Goal: Task Accomplishment & Management: Complete application form

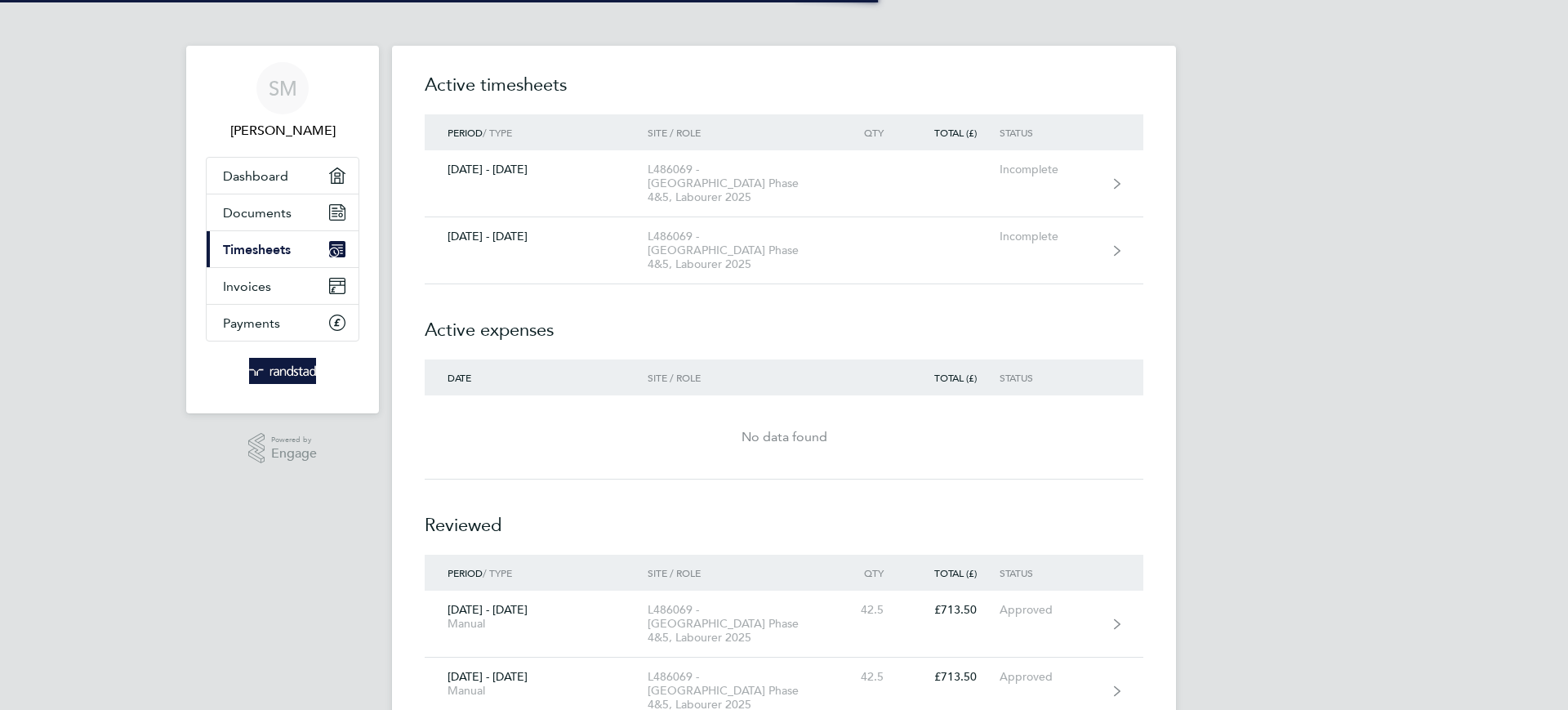
click at [297, 251] on link "Current page: Timesheets" at bounding box center [282, 249] width 152 height 36
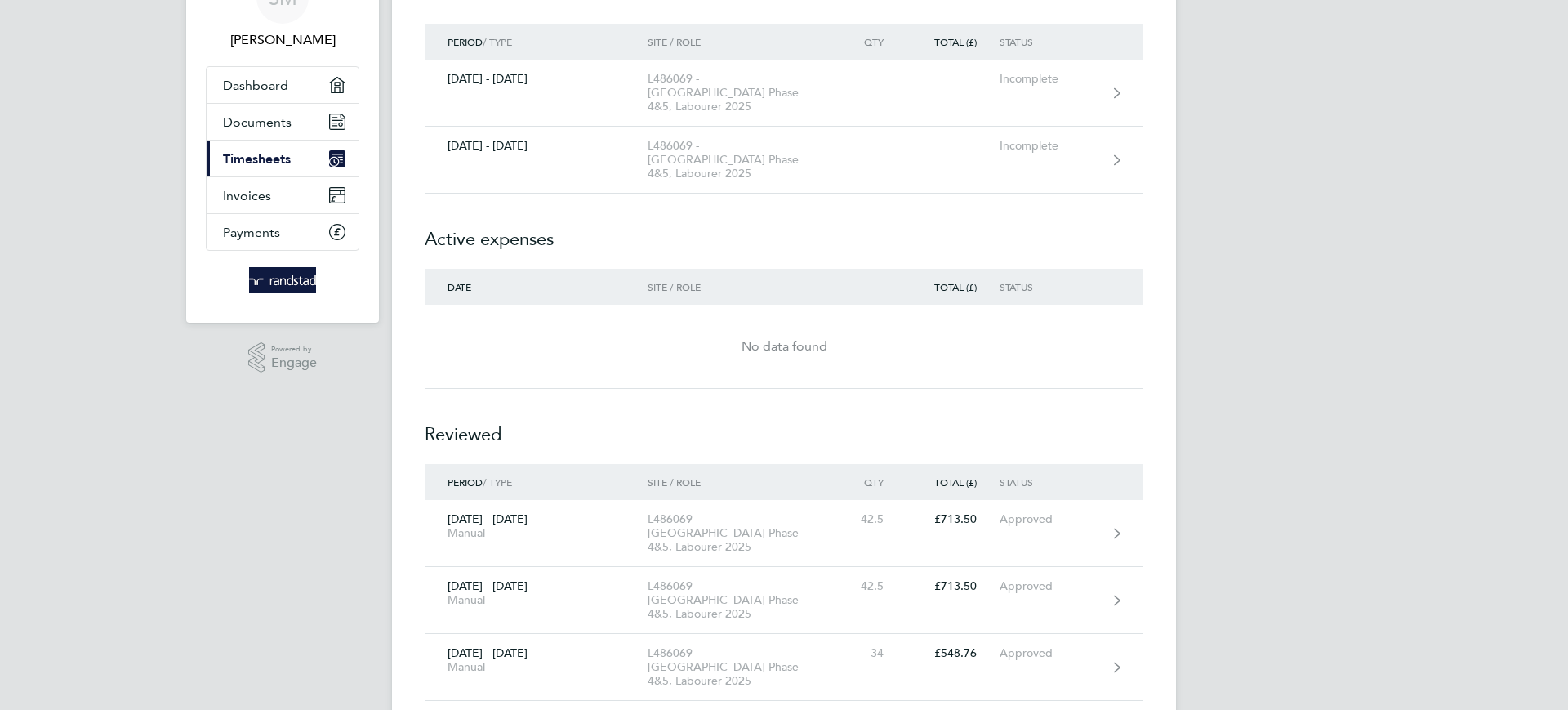
scroll to position [90, 0]
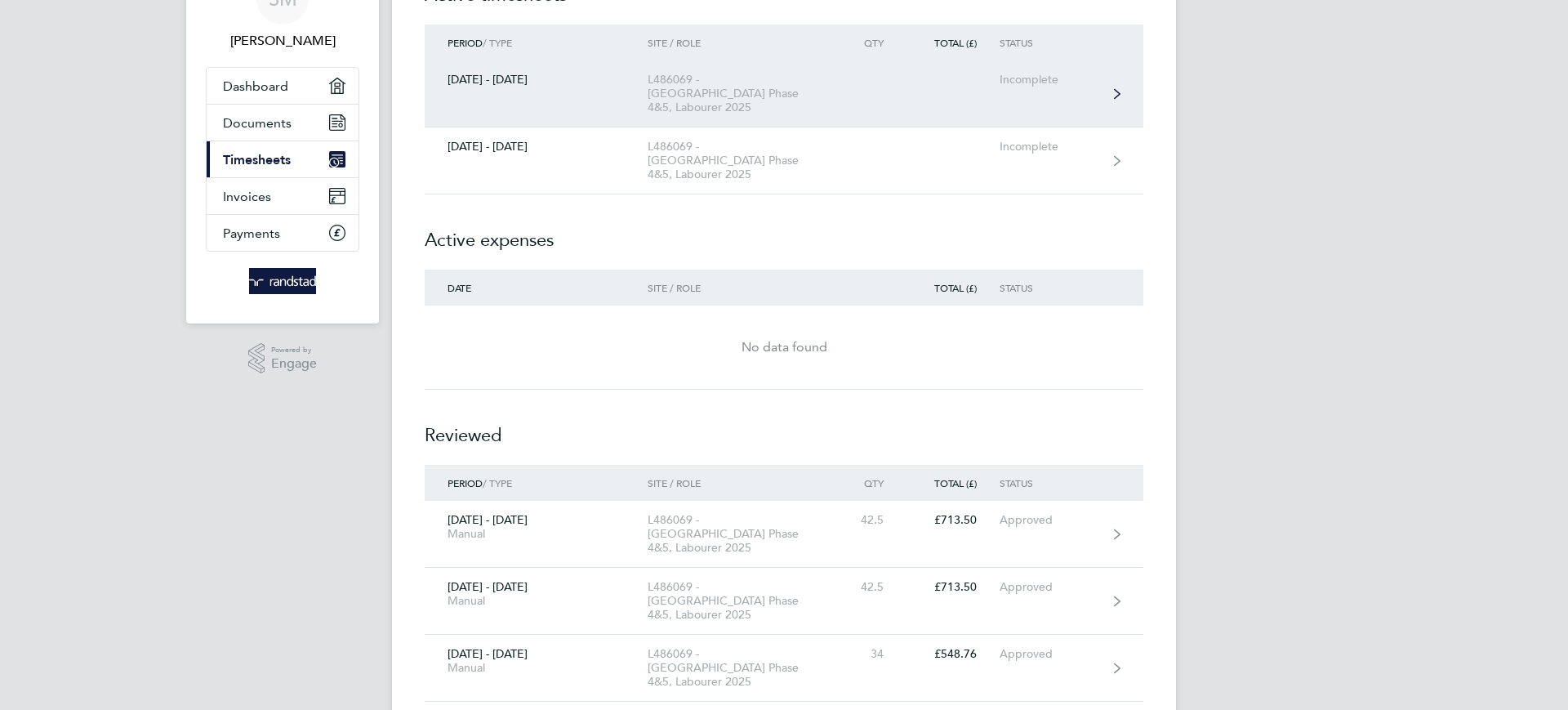
click at [889, 99] on link "[DATE] - [DATE] L486069 - [GEOGRAPHIC_DATA] Phase 4&5, Labourer 2025 Incomplete" at bounding box center [784, 94] width 719 height 67
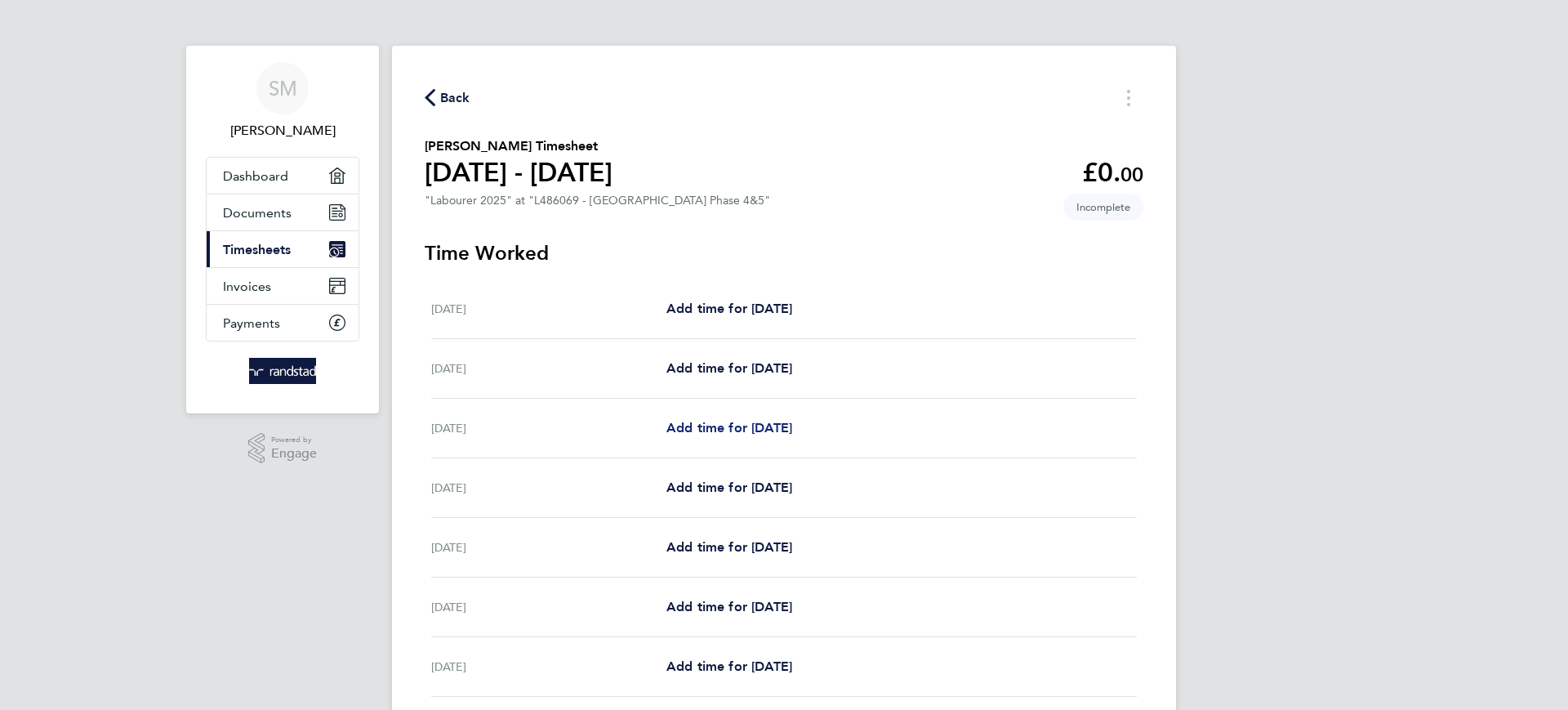
click at [698, 430] on span "Add time for [DATE]" at bounding box center [729, 428] width 126 height 15
select select "60"
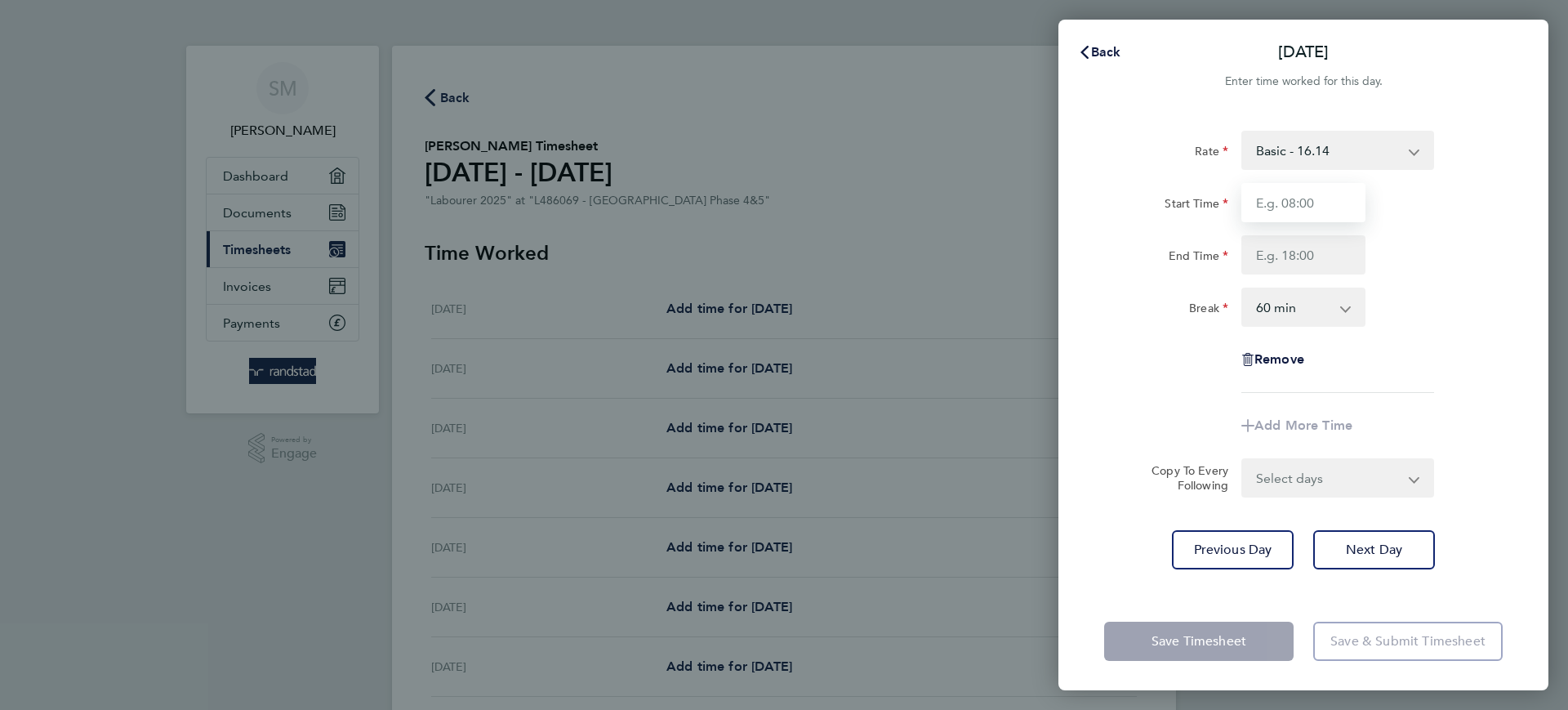
click at [1311, 212] on input "Start Time" at bounding box center [1304, 202] width 124 height 39
type input "07:30"
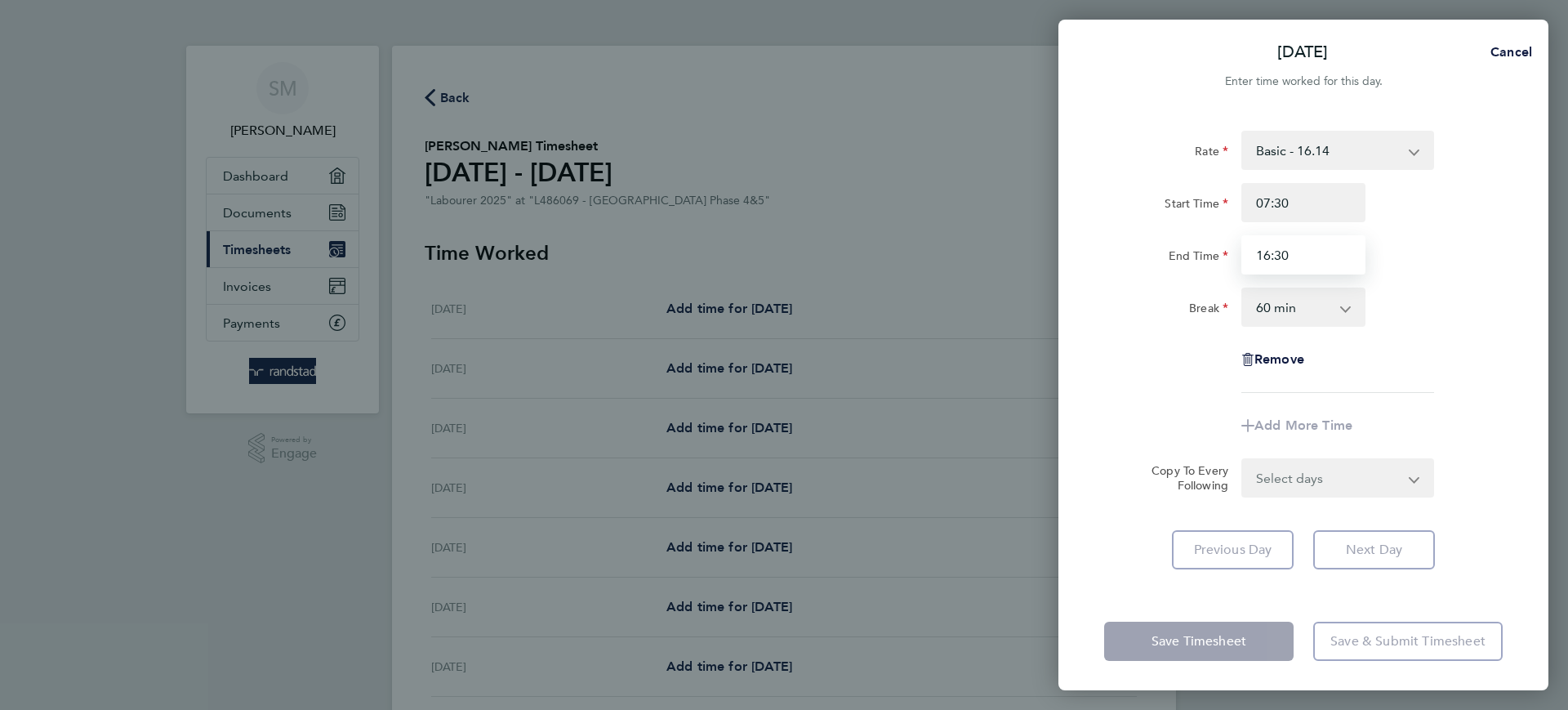
type input "16:30"
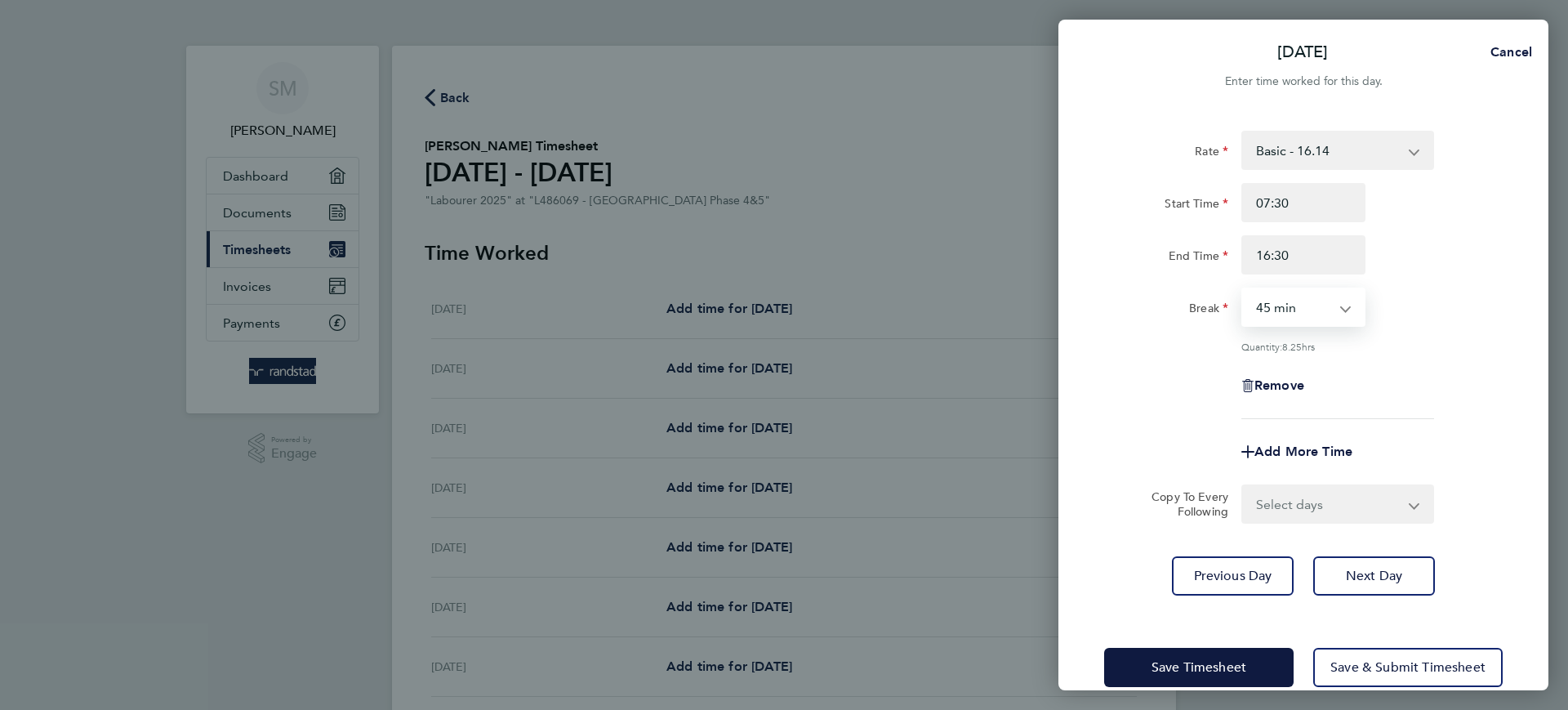
select select "30"
click at [1285, 504] on select "Select days Day [DATE] [DATE] [DATE] [DATE]" at bounding box center [1329, 504] width 172 height 36
select select "TUE"
click at [1244, 486] on select "Select days Day [DATE] [DATE] [DATE] [DATE]" at bounding box center [1329, 504] width 172 height 36
select select "[DATE]"
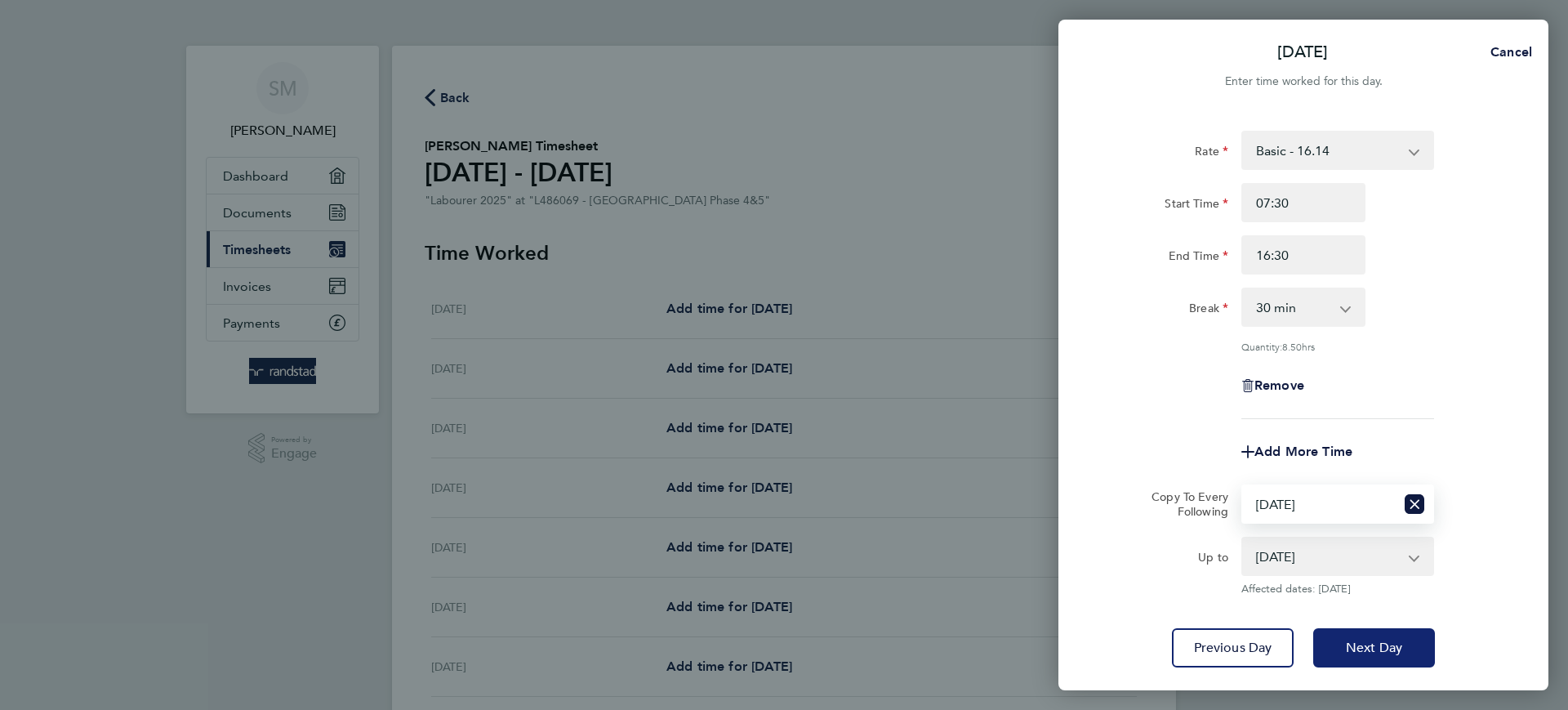
click at [1367, 651] on span "Next Day" at bounding box center [1374, 647] width 56 height 16
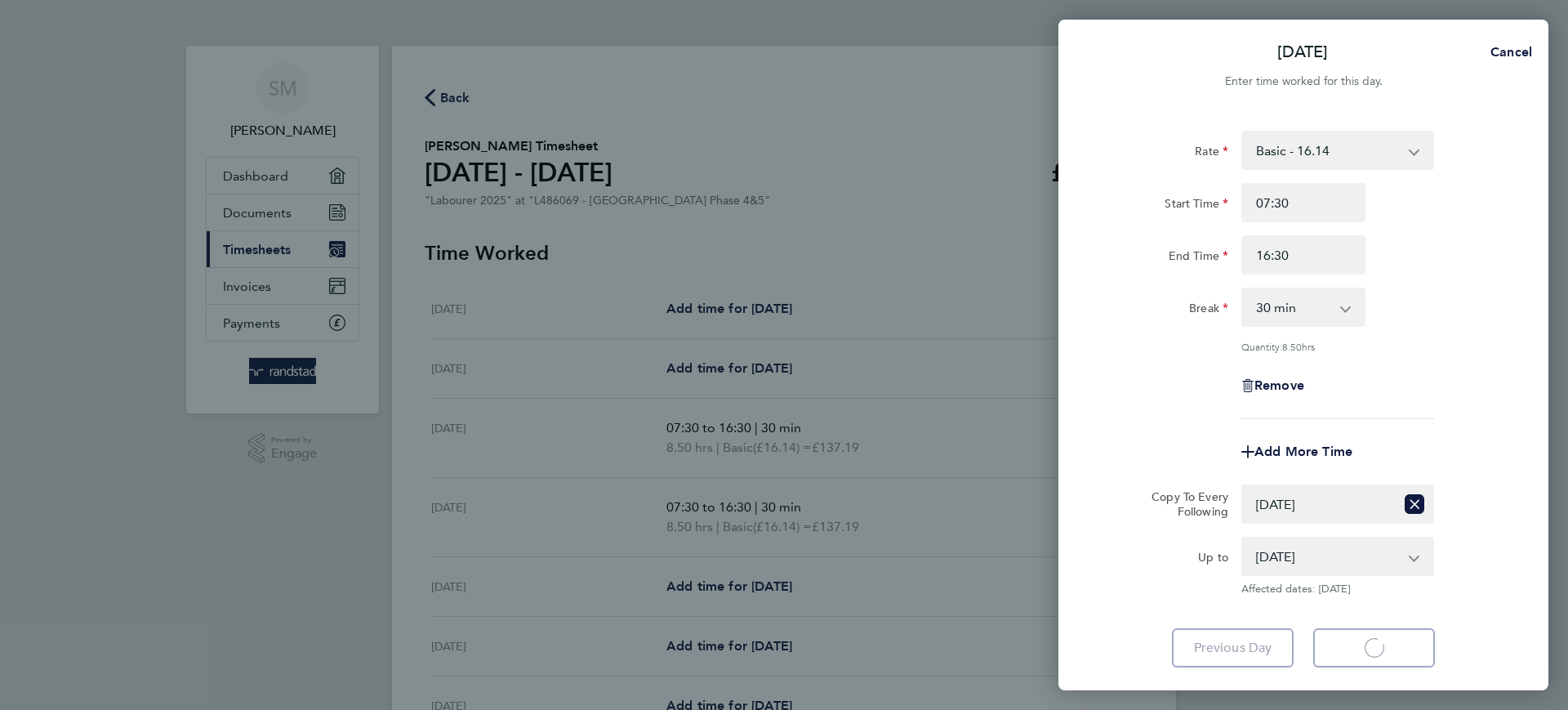
select select "30"
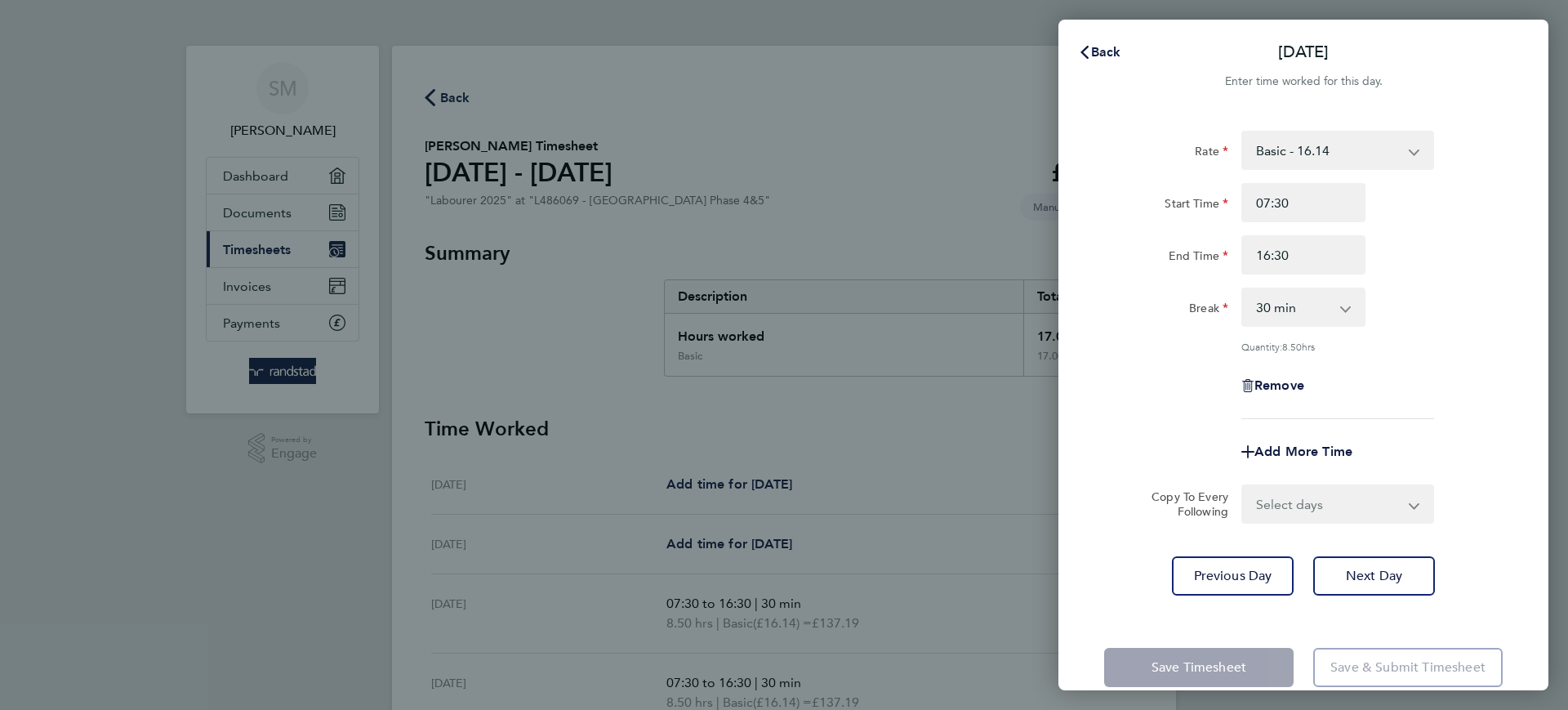
click at [1287, 493] on select "Select days Day [DATE] [DATE] [DATE]" at bounding box center [1329, 504] width 172 height 36
select select "THU"
click at [1244, 486] on select "Select days Day [DATE] [DATE] [DATE]" at bounding box center [1329, 504] width 172 height 36
select select "[DATE]"
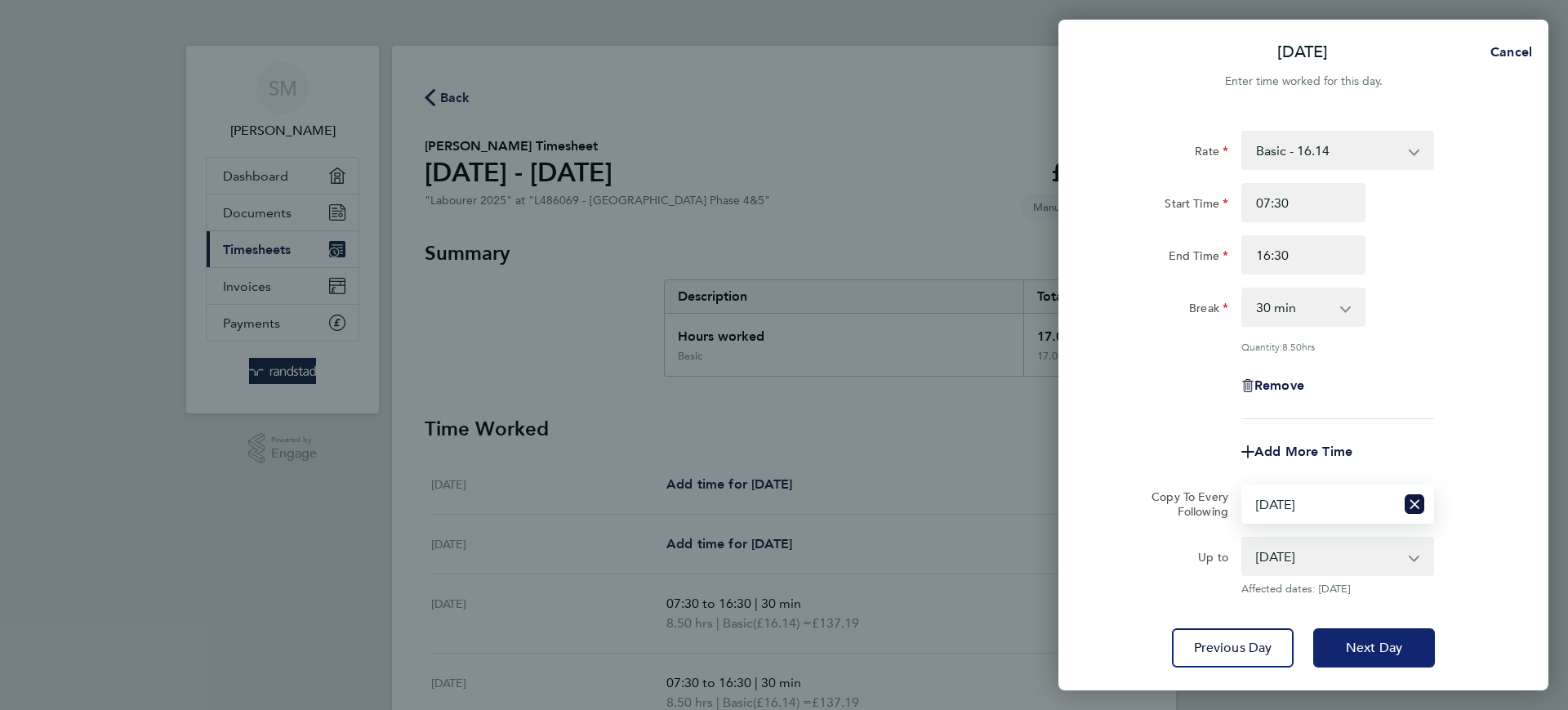
click at [1344, 632] on button "Next Day" at bounding box center [1374, 647] width 122 height 39
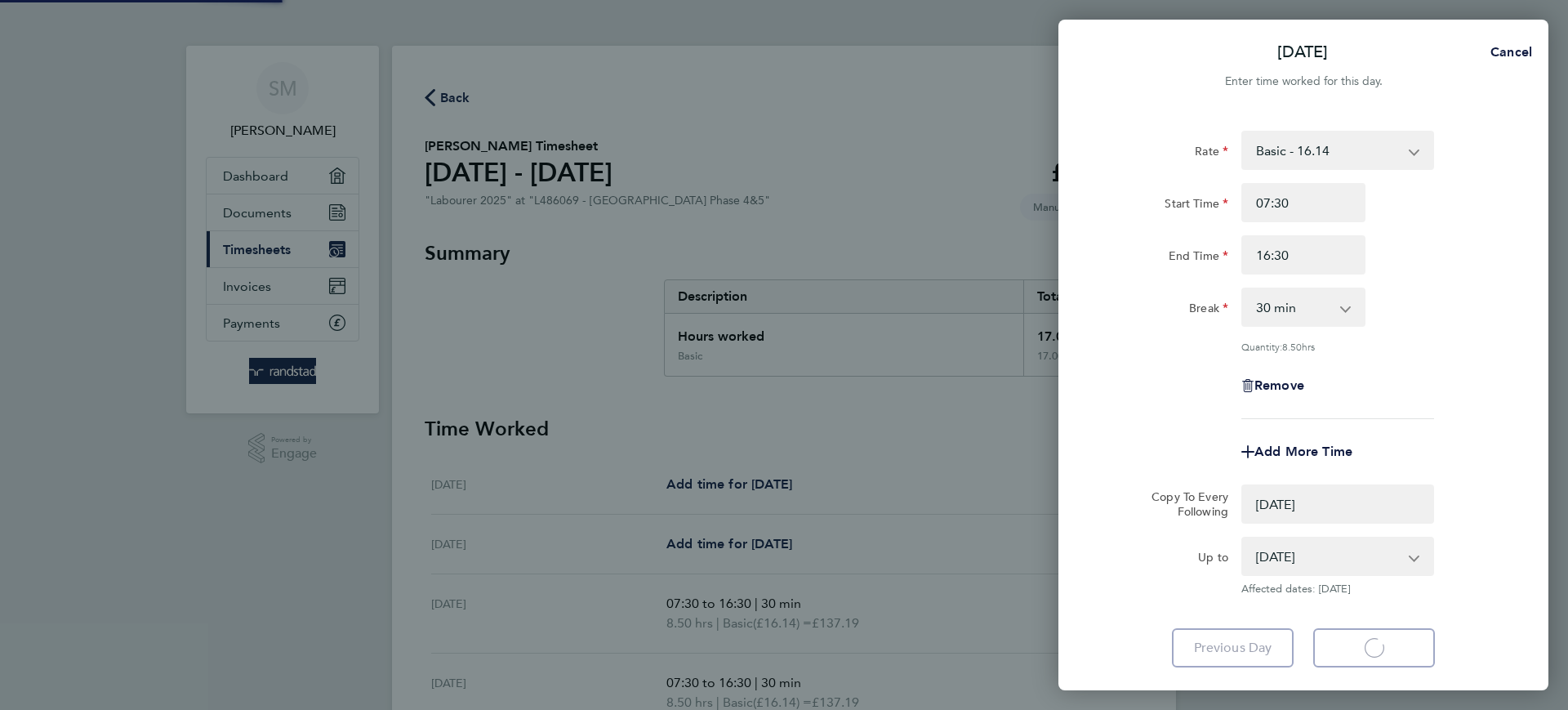
select select "0: null"
select select "60"
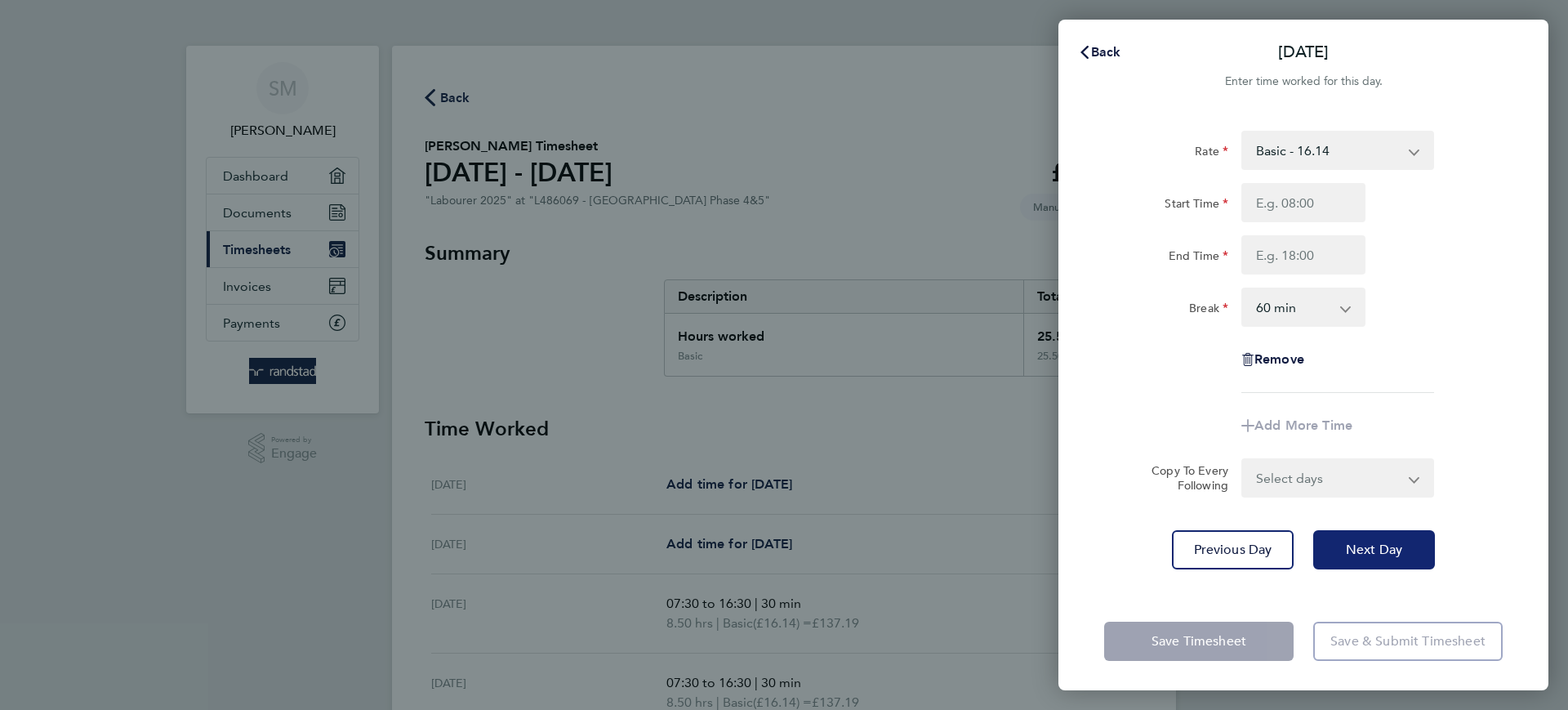
click at [1365, 555] on span "Next Day" at bounding box center [1374, 550] width 56 height 16
select select "30"
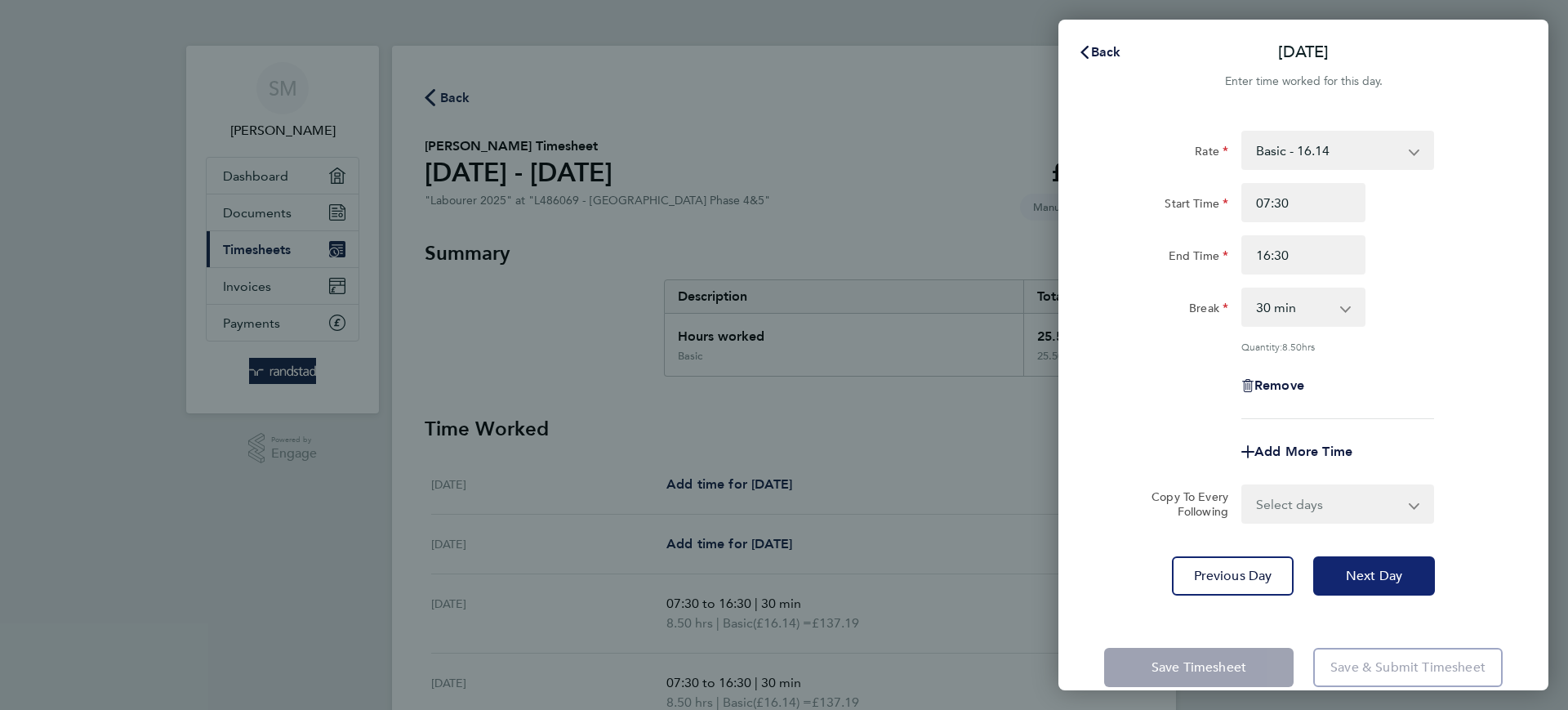
click at [1355, 563] on button "Next Day" at bounding box center [1374, 575] width 122 height 39
select select "60"
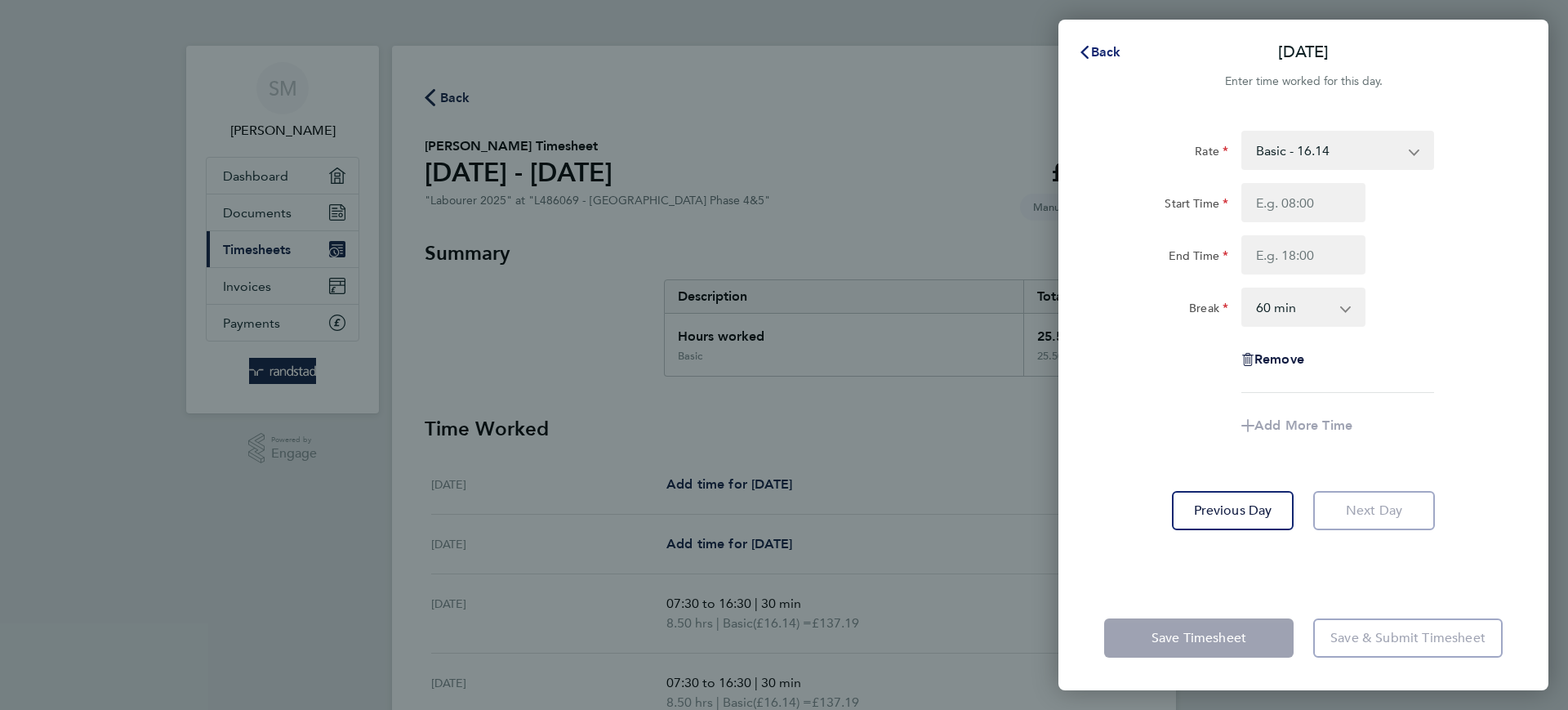
click at [1114, 64] on button "Back" at bounding box center [1100, 52] width 76 height 32
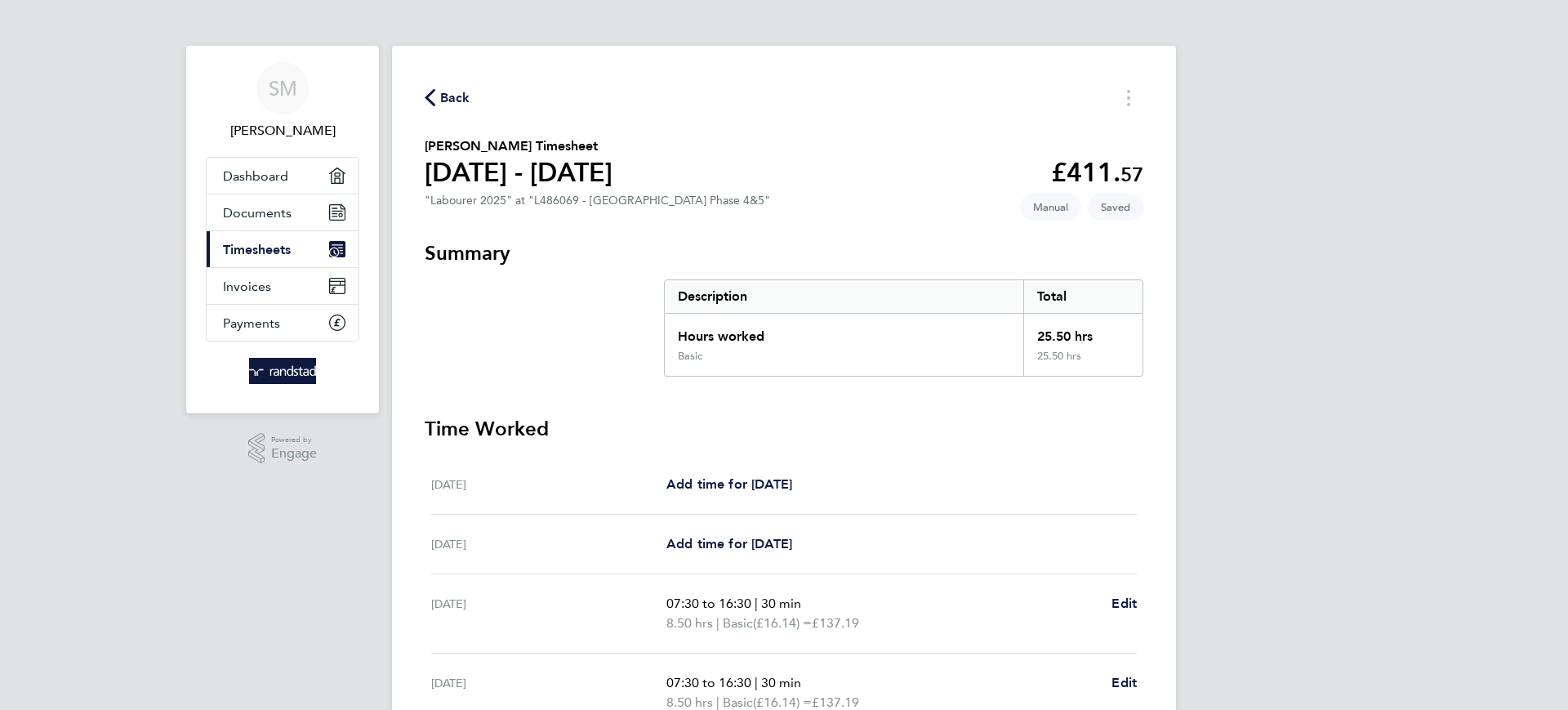
scroll to position [365, 0]
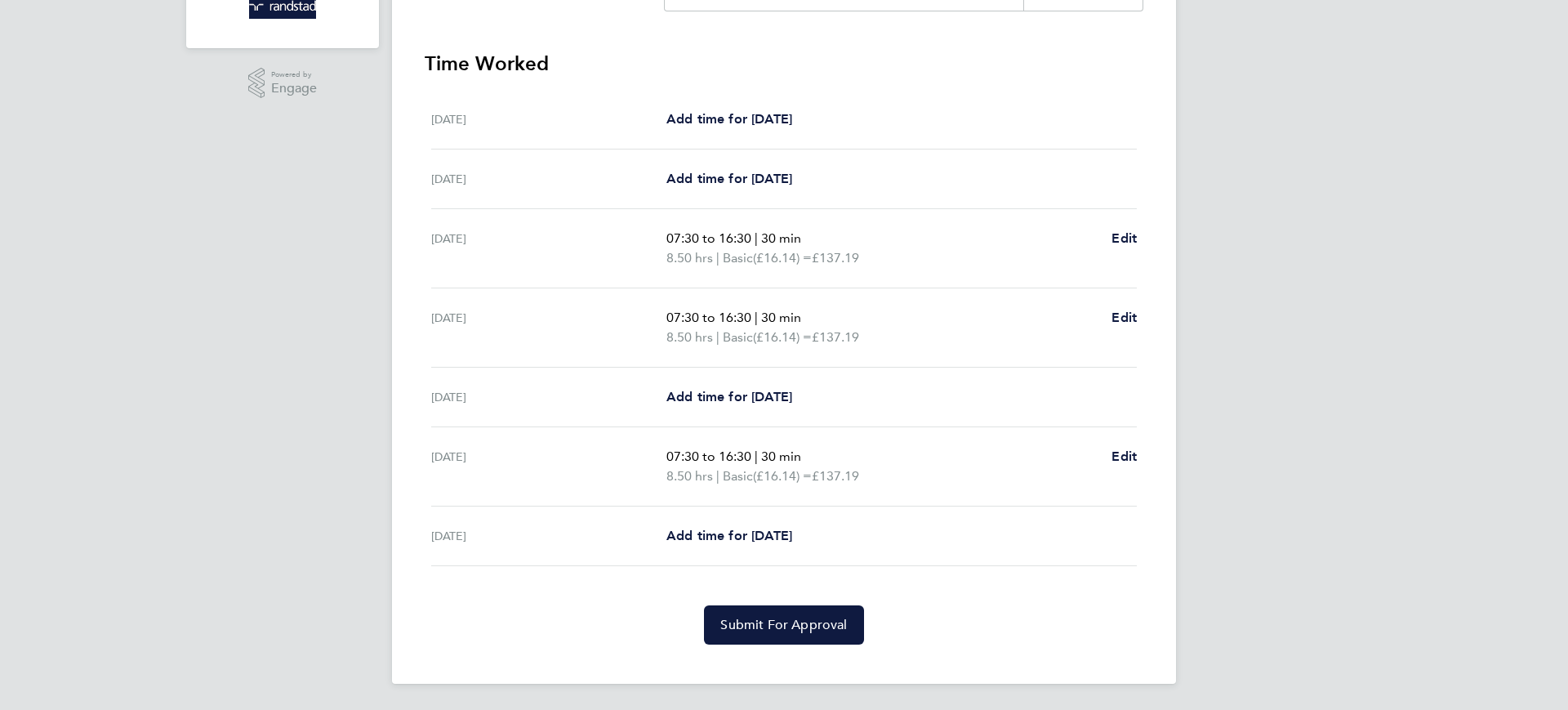
click at [774, 600] on section "Time Worked [DATE] Add time for [DATE] Add time for [DATE] [DATE] Add time for …" at bounding box center [784, 347] width 719 height 594
click at [774, 607] on button "Submit For Approval" at bounding box center [784, 624] width 159 height 39
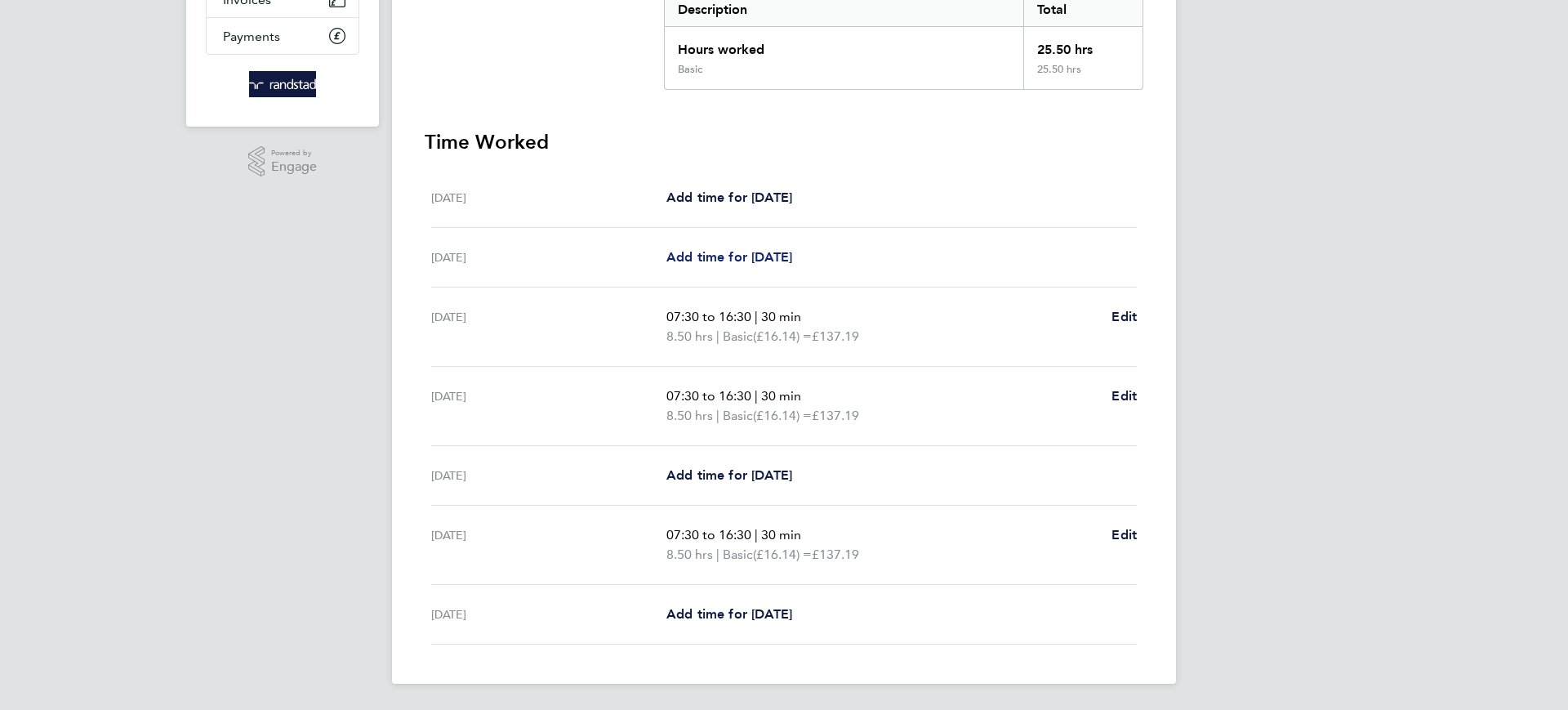
scroll to position [0, 0]
